Goal: Task Accomplishment & Management: Use online tool/utility

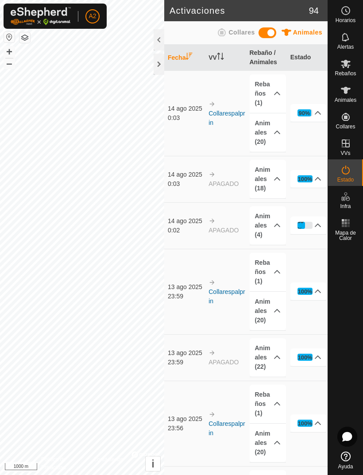
click at [270, 131] on p-accordion-header "Animales (20)" at bounding box center [268, 132] width 37 height 39
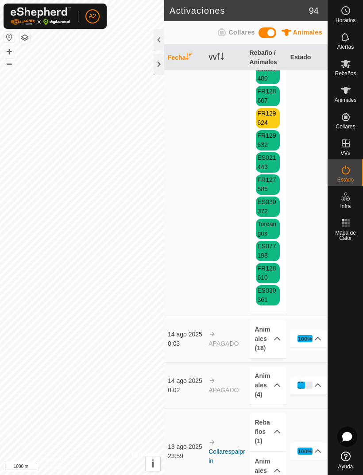
scroll to position [201, 0]
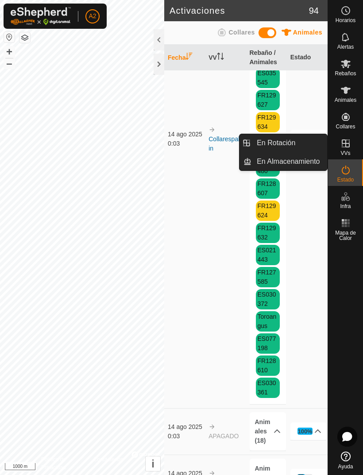
click at [303, 145] on link "En Rotación" at bounding box center [290, 143] width 76 height 18
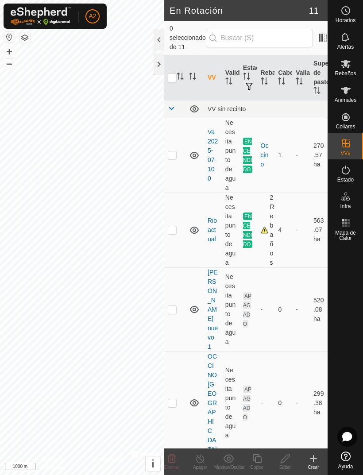
click at [289, 210] on td "4" at bounding box center [284, 230] width 18 height 75
click at [276, 206] on td "4" at bounding box center [284, 230] width 18 height 75
click at [261, 223] on div "2 Rebaños" at bounding box center [266, 230] width 11 height 74
click at [162, 37] on div at bounding box center [159, 39] width 11 height 21
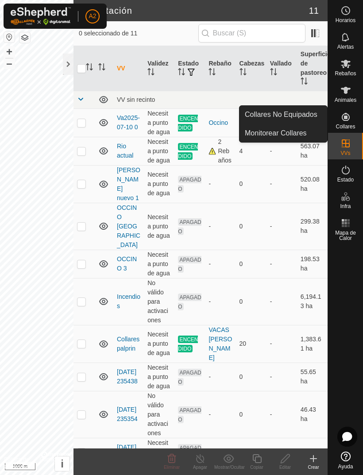
click at [297, 115] on span "Collares No Equipados" at bounding box center [281, 114] width 73 height 11
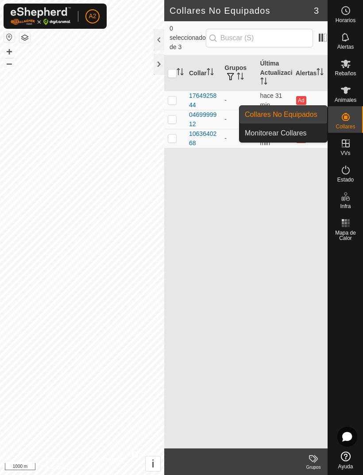
click at [304, 128] on link "Monitorear Collares" at bounding box center [284, 134] width 88 height 18
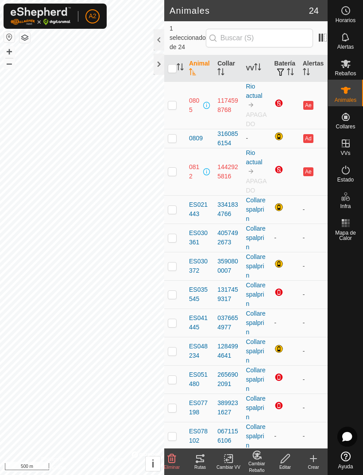
click at [171, 91] on td at bounding box center [174, 105] width 21 height 47
checkbox input "true"
click at [234, 456] on icon at bounding box center [228, 459] width 11 height 11
click at [275, 437] on link "Apagar VV" at bounding box center [259, 439] width 88 height 18
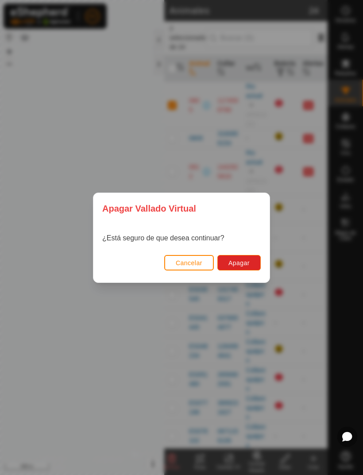
click at [249, 265] on span "Apagar" at bounding box center [239, 263] width 21 height 7
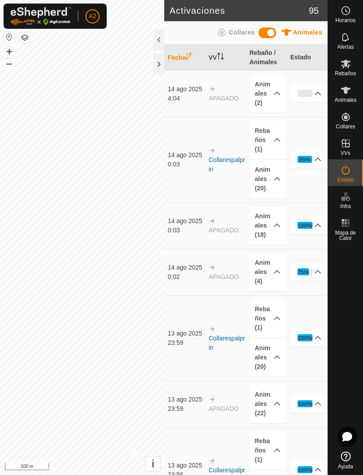
click at [264, 86] on p-accordion-header "Animales (2)" at bounding box center [268, 93] width 37 height 39
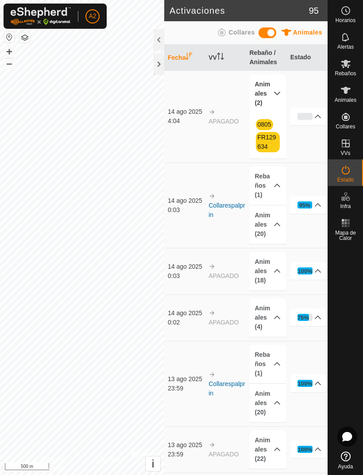
click at [159, 65] on div at bounding box center [159, 64] width 11 height 21
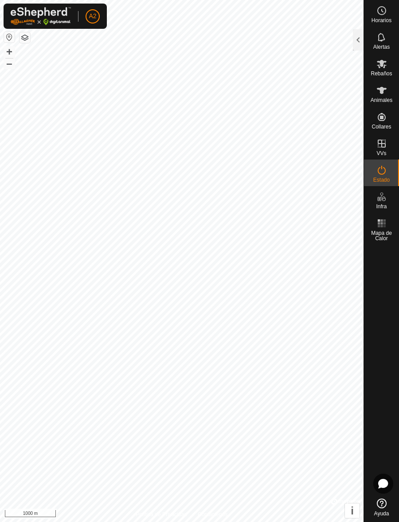
click at [363, 106] on div "Animales" at bounding box center [381, 93] width 35 height 27
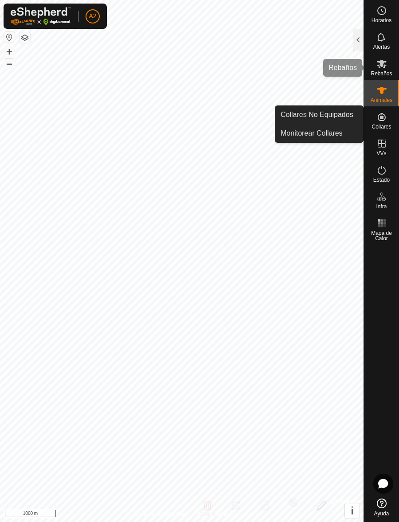
click at [363, 69] on icon at bounding box center [381, 63] width 11 height 11
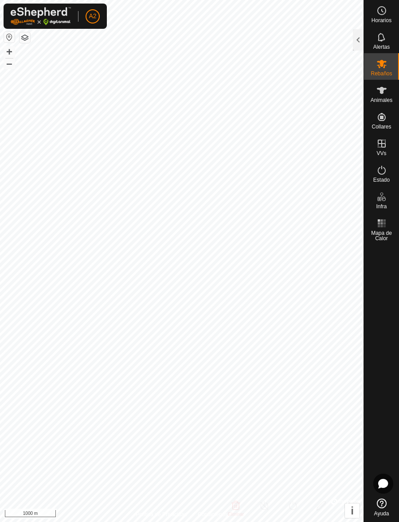
click at [363, 69] on icon at bounding box center [381, 63] width 11 height 11
click at [363, 71] on span "Rebaños" at bounding box center [380, 73] width 21 height 5
click at [359, 39] on div at bounding box center [358, 39] width 11 height 21
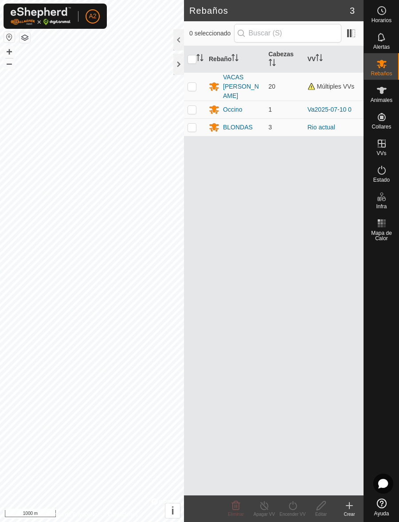
click at [195, 124] on p-checkbox at bounding box center [191, 127] width 9 height 7
checkbox input "true"
click at [264, 475] on line at bounding box center [264, 506] width 7 height 7
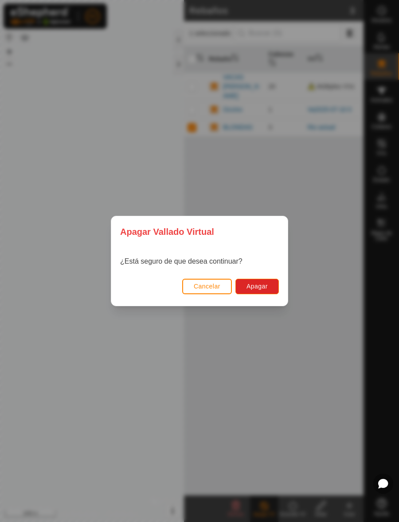
click at [266, 286] on span "Apagar" at bounding box center [256, 286] width 21 height 7
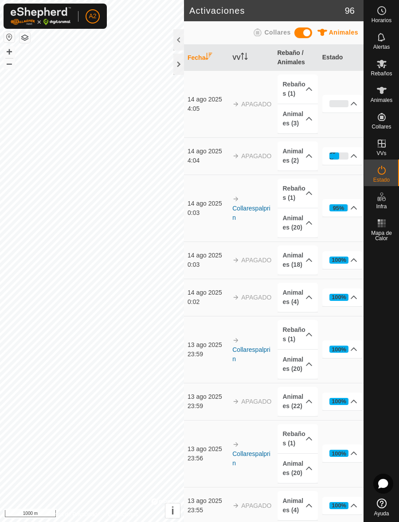
click at [305, 121] on p-accordion-header "Animales (3)" at bounding box center [297, 118] width 41 height 29
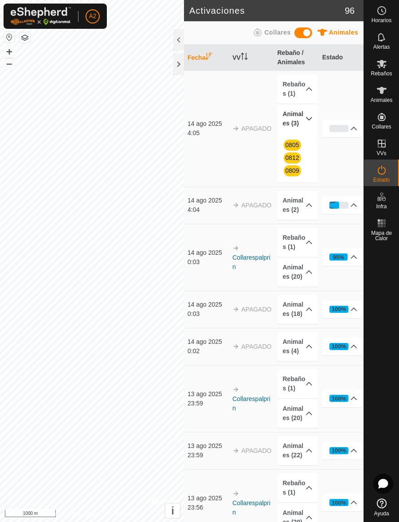
click at [303, 203] on p-accordion-header "Animales (2)" at bounding box center [297, 205] width 41 height 29
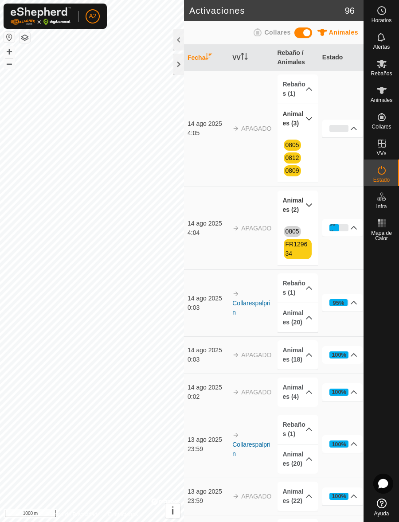
click at [298, 312] on p-accordion-header "Animales (20)" at bounding box center [297, 317] width 41 height 29
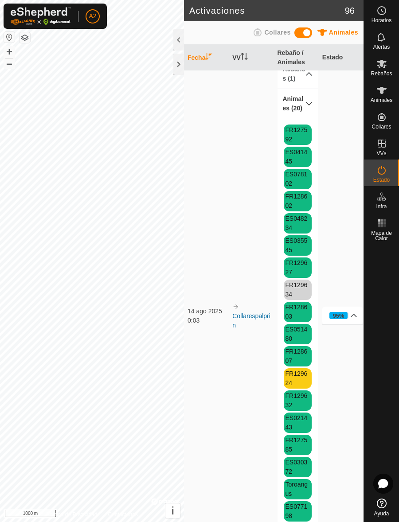
scroll to position [219, 0]
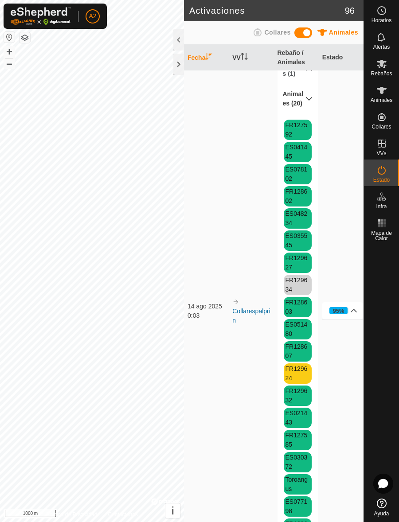
click at [178, 60] on div at bounding box center [178, 64] width 11 height 21
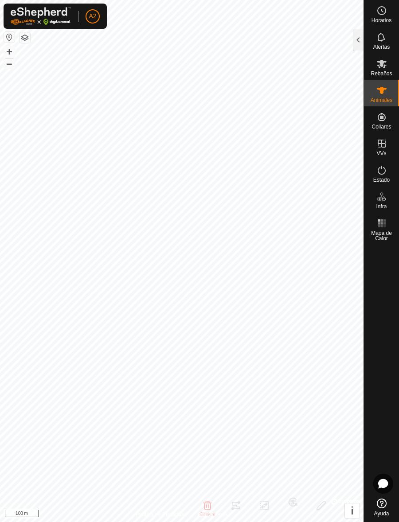
click at [355, 46] on div at bounding box center [358, 39] width 11 height 21
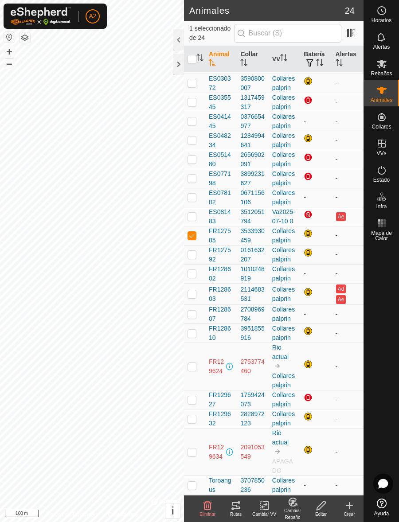
scroll to position [151, 0]
click at [175, 60] on div at bounding box center [178, 64] width 11 height 21
